Goal: Information Seeking & Learning: Learn about a topic

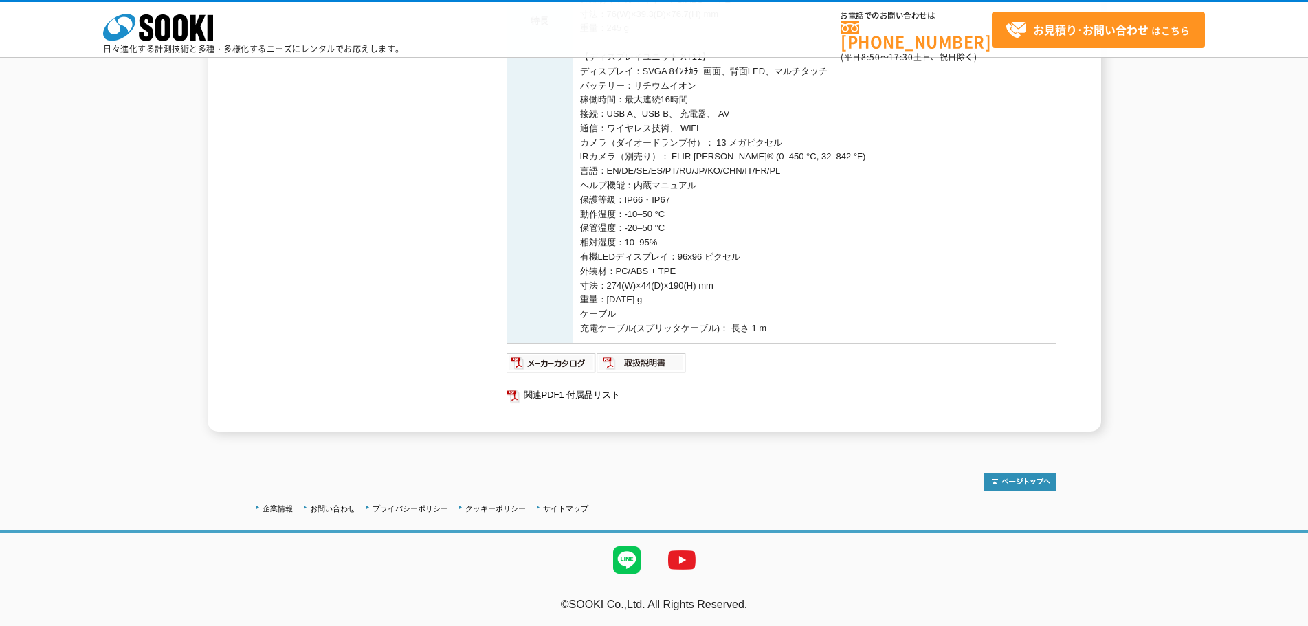
scroll to position [551, 0]
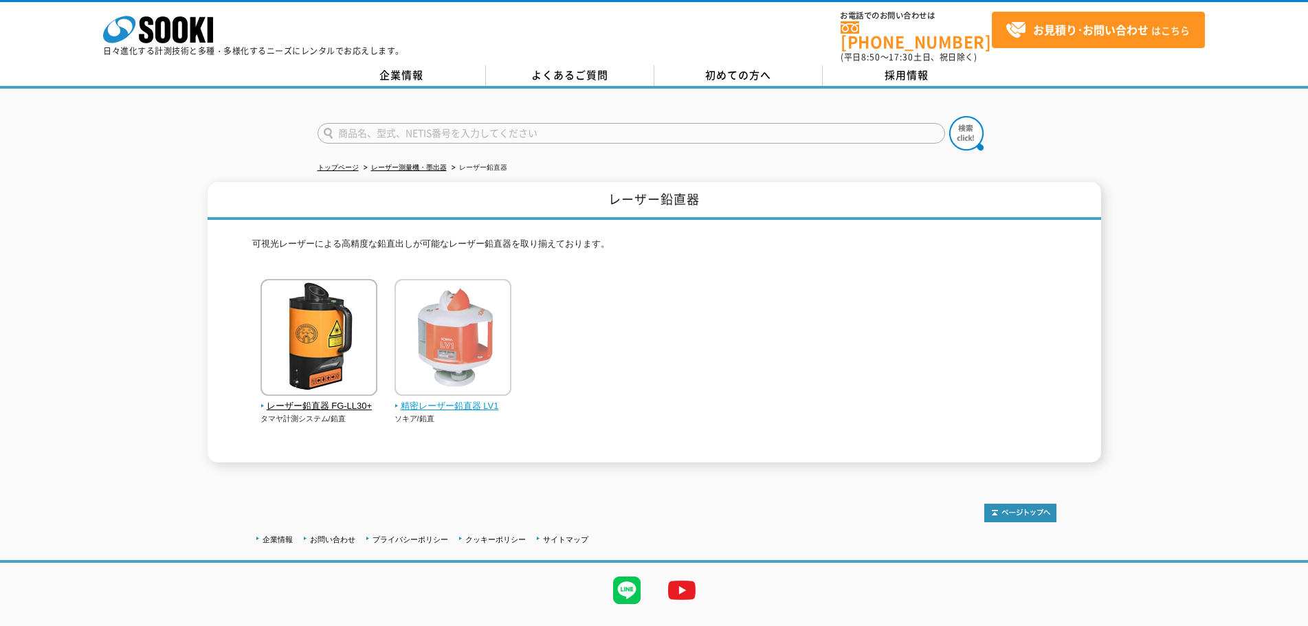
click at [484, 399] on span "精密レーザー鉛直器 LV1" at bounding box center [454, 406] width 118 height 14
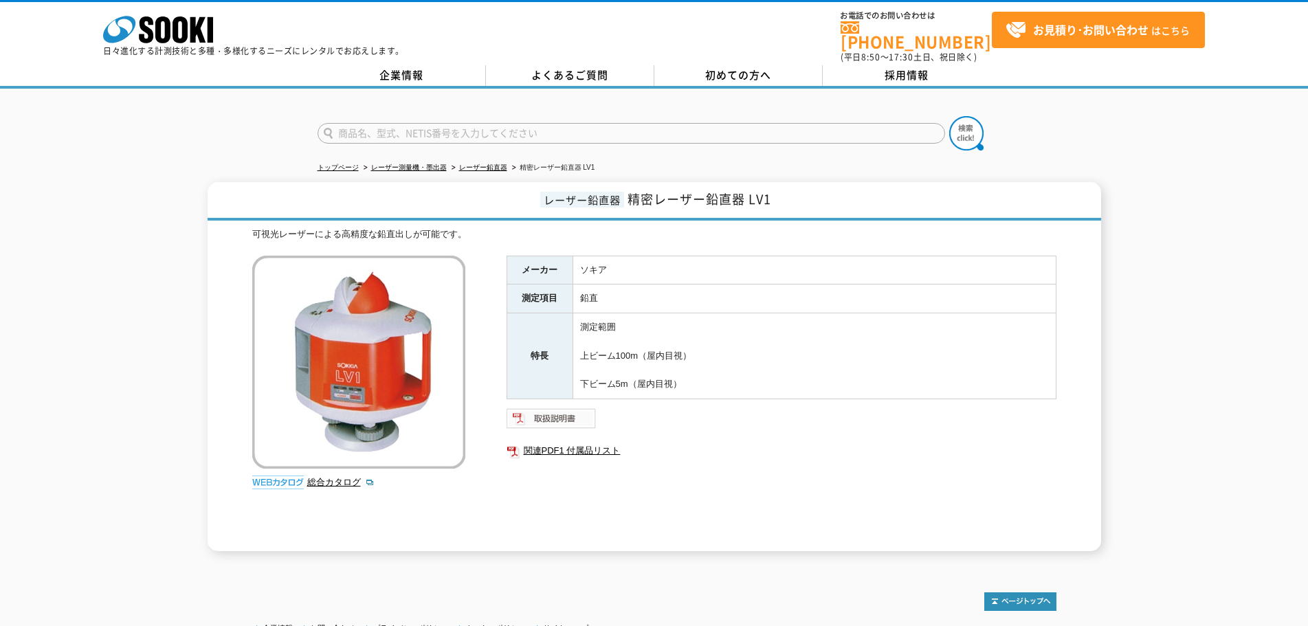
click at [564, 415] on img at bounding box center [552, 419] width 90 height 22
